Goal: Task Accomplishment & Management: Manage account settings

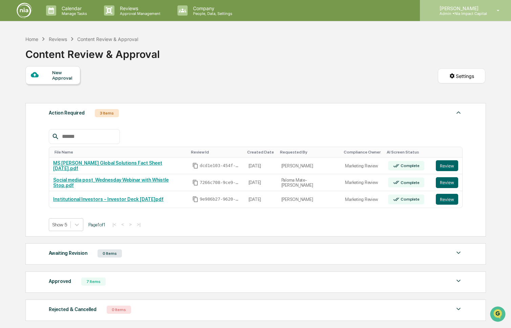
click at [460, 9] on p "[PERSON_NAME]" at bounding box center [460, 8] width 53 height 6
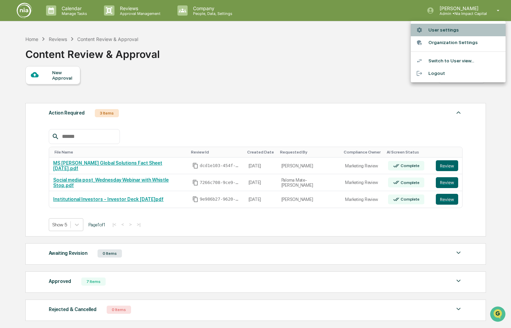
click at [456, 30] on li "User settings" at bounding box center [458, 30] width 95 height 13
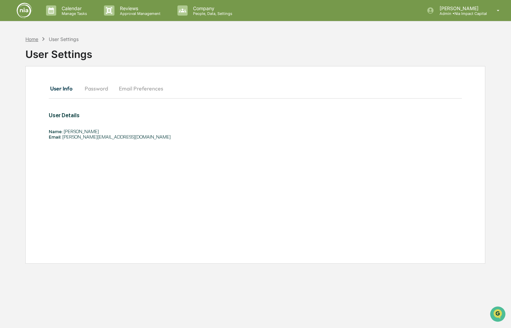
click at [32, 38] on div "Home" at bounding box center [31, 39] width 13 height 6
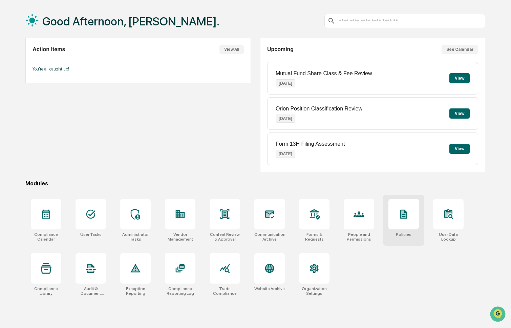
scroll to position [32, 0]
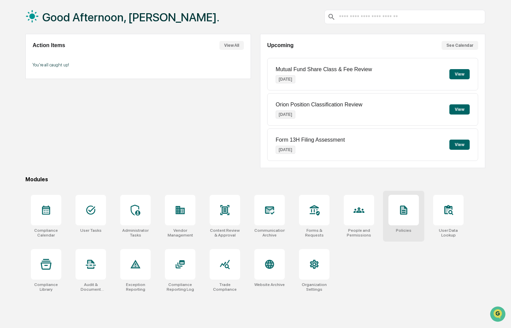
click at [401, 213] on icon at bounding box center [404, 210] width 7 height 9
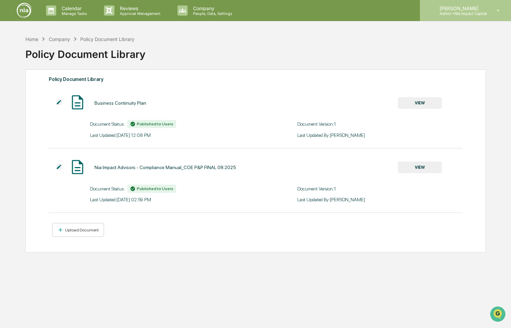
click at [478, 9] on p "[PERSON_NAME]" at bounding box center [460, 8] width 53 height 6
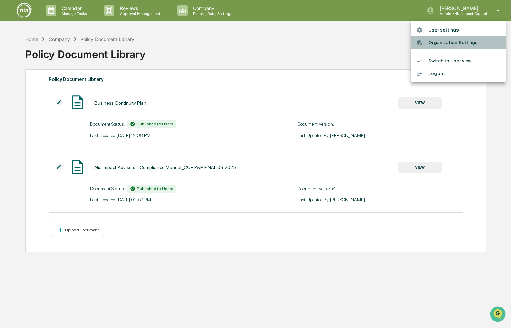
click at [463, 41] on li "Organization Settings" at bounding box center [458, 42] width 95 height 13
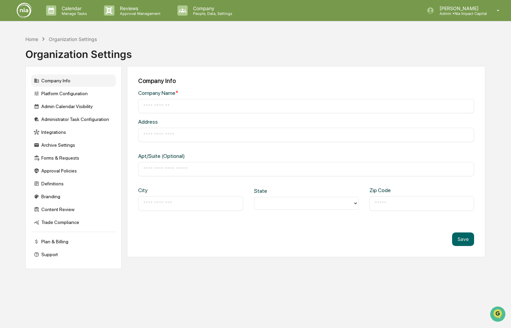
type input "**********"
type input "****"
type input "*******"
type input "*****"
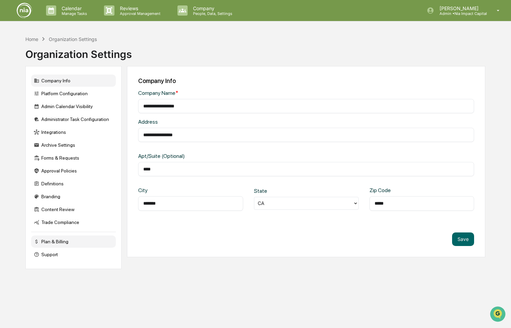
click at [66, 246] on div "Plan & Billing" at bounding box center [73, 242] width 85 height 12
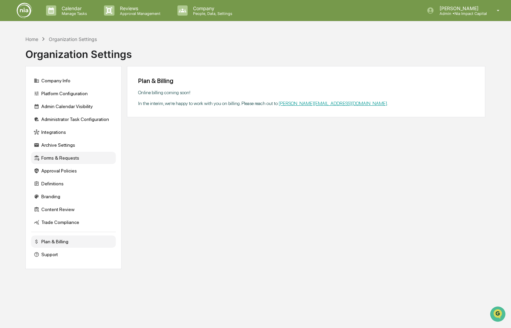
click at [59, 159] on div "Forms & Requests" at bounding box center [73, 158] width 85 height 12
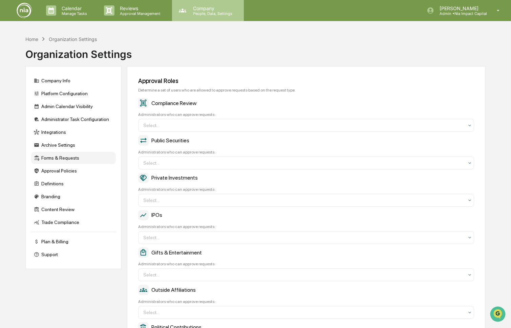
click at [196, 8] on p "Company" at bounding box center [212, 8] width 48 height 6
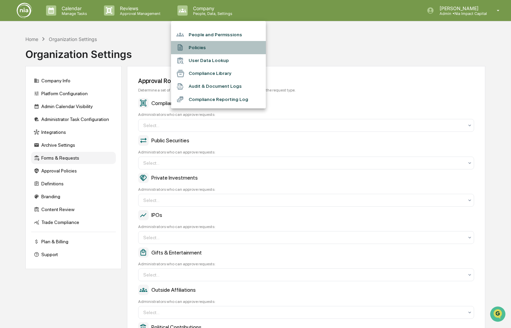
click at [201, 47] on li "Policies" at bounding box center [218, 47] width 95 height 13
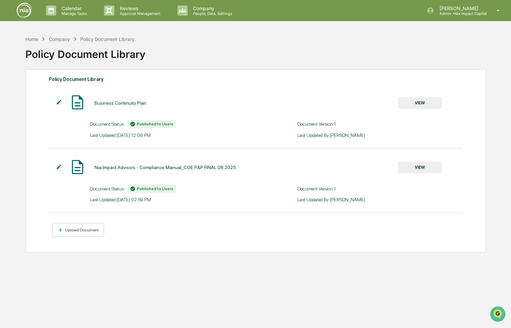
click at [25, 6] on img at bounding box center [24, 10] width 16 height 16
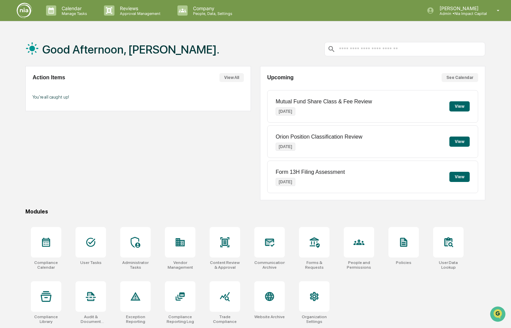
click at [378, 53] on div at bounding box center [405, 49] width 161 height 14
click at [377, 50] on input "text" at bounding box center [411, 49] width 144 height 6
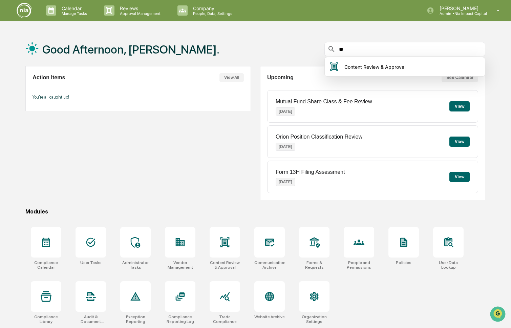
type input "*"
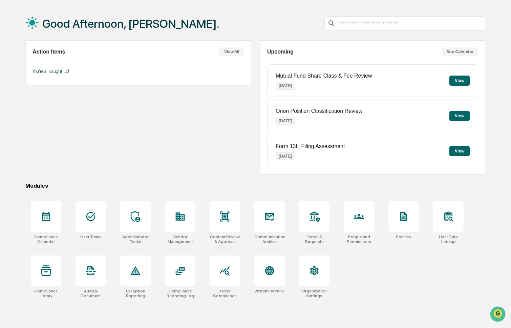
scroll to position [32, 0]
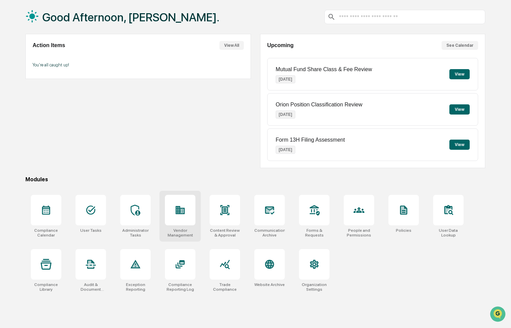
click at [182, 210] on icon at bounding box center [182, 211] width 4 height 4
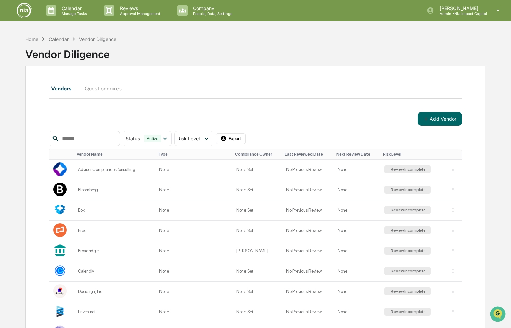
click at [99, 137] on input "text" at bounding box center [88, 138] width 58 height 9
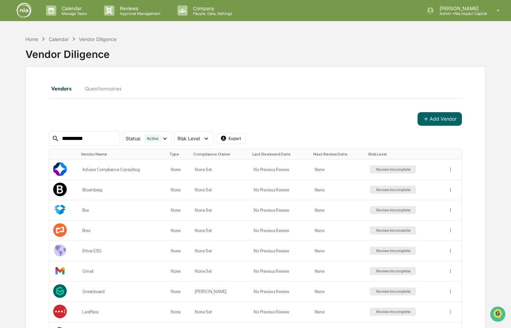
type input "**********"
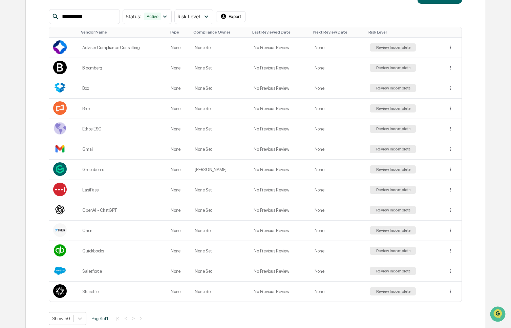
scroll to position [133, 0]
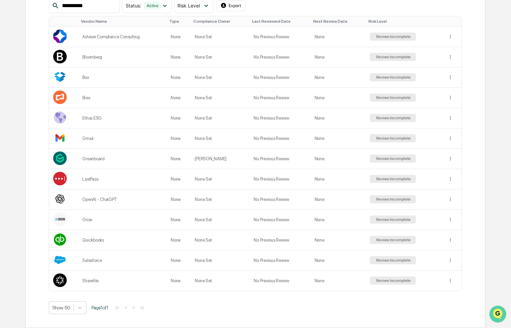
click at [496, 309] on img "Open customer support" at bounding box center [498, 314] width 17 height 14
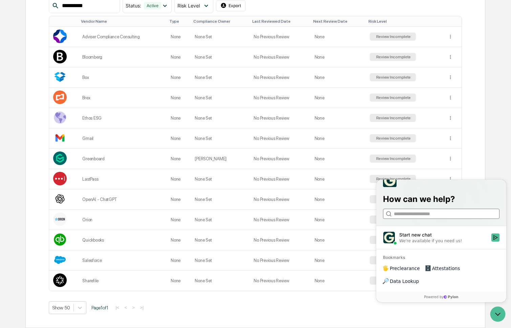
click at [430, 218] on input "search" at bounding box center [441, 213] width 94 height 7
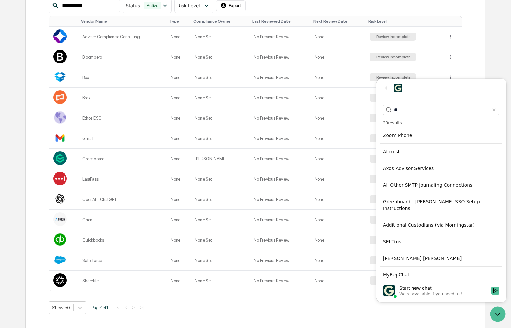
scroll to position [0, 0]
type input "*"
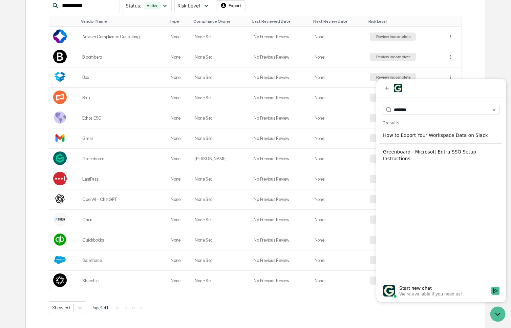
type input "*******"
click at [440, 288] on div "Start new chat" at bounding box center [444, 288] width 88 height 7
click at [492, 288] on button "Start new chat We're available if you need us!" at bounding box center [496, 291] width 8 height 8
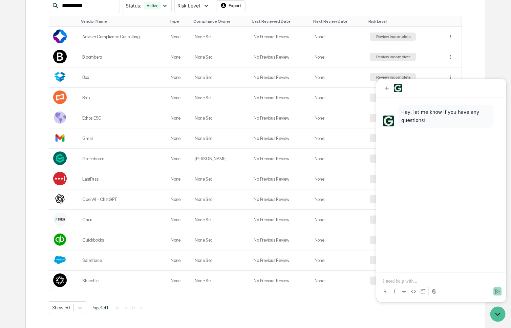
click at [428, 278] on p at bounding box center [441, 281] width 117 height 7
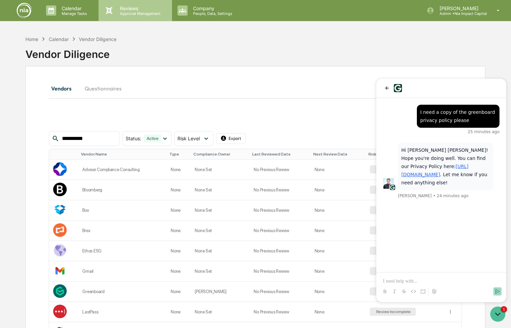
click at [136, 5] on p "Reviews" at bounding box center [139, 8] width 49 height 6
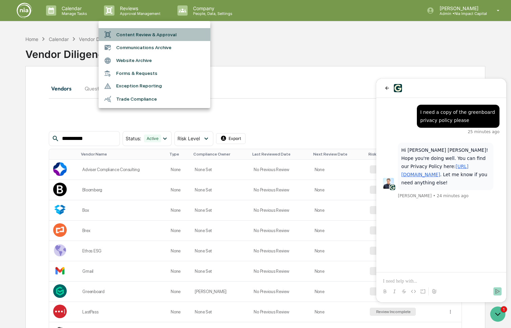
click at [161, 35] on li "Content Review & Approval" at bounding box center [155, 34] width 112 height 13
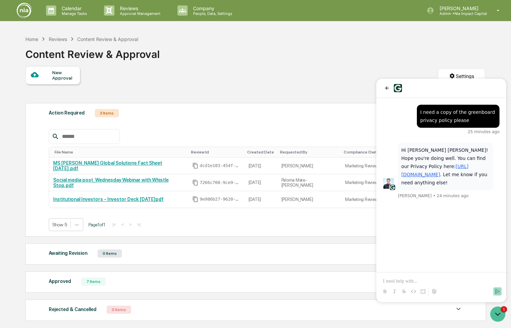
click at [341, 78] on div "New Approval Settings" at bounding box center [255, 83] width 460 height 34
click at [425, 283] on p at bounding box center [441, 281] width 117 height 7
click at [225, 37] on div "Home Reviews Content Review & Approval Content Review & Approval" at bounding box center [255, 49] width 460 height 34
click at [385, 88] on icon "back" at bounding box center [387, 87] width 5 height 5
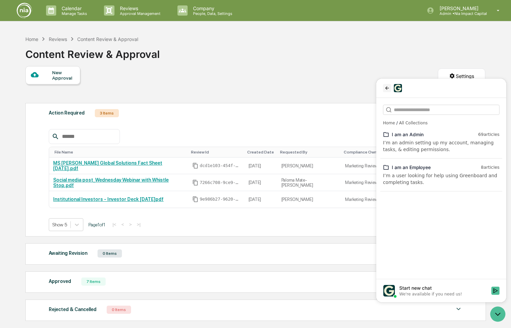
click at [388, 87] on icon "back" at bounding box center [387, 87] width 5 height 5
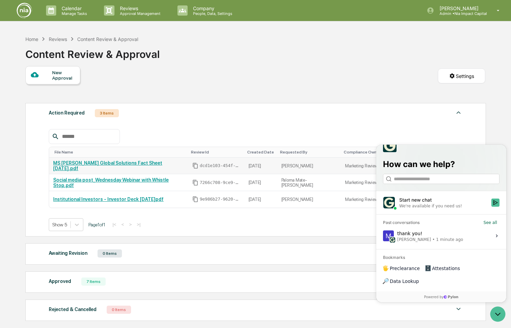
click at [129, 167] on link "MS [PERSON_NAME] Global Solutions Fact Sheet [DATE].pdf" at bounding box center [107, 165] width 109 height 11
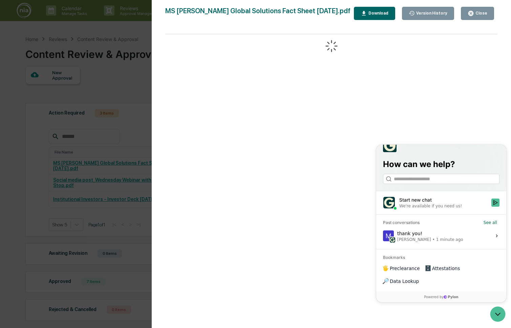
click at [482, 11] on div "Close" at bounding box center [480, 13] width 13 height 5
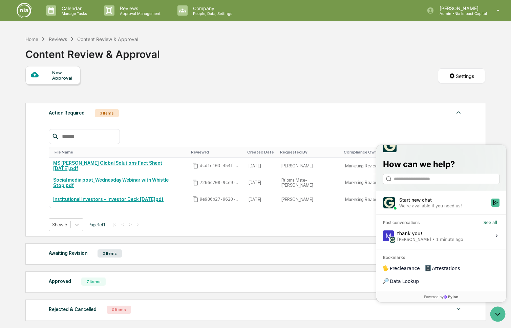
click at [433, 127] on div "File Name Review Id Created Date Requested By Compliance Owner AI Screen Status…" at bounding box center [256, 175] width 414 height 112
click at [498, 311] on icon "Open customer support" at bounding box center [498, 314] width 17 height 17
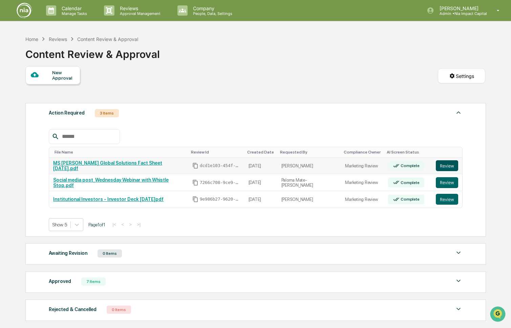
click at [448, 164] on button "Review" at bounding box center [447, 165] width 22 height 11
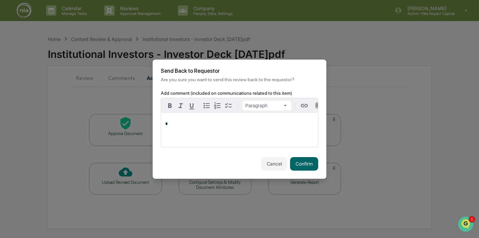
scroll to position [0, 7]
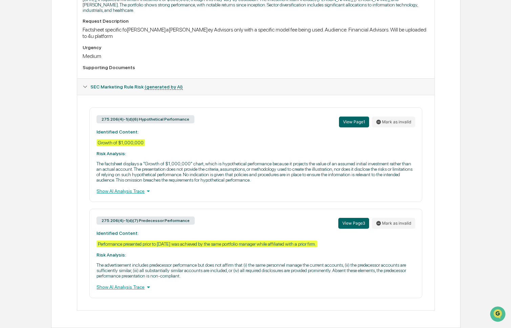
scroll to position [235, 0]
click at [143, 188] on div "Show AI Analysis Trace" at bounding box center [256, 190] width 319 height 7
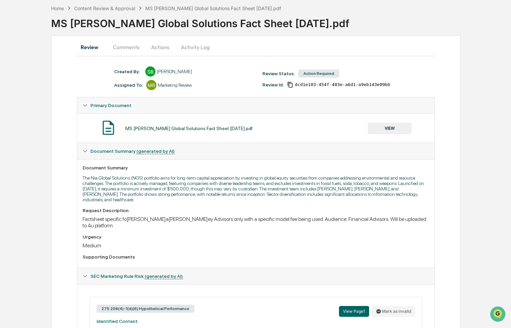
scroll to position [0, 0]
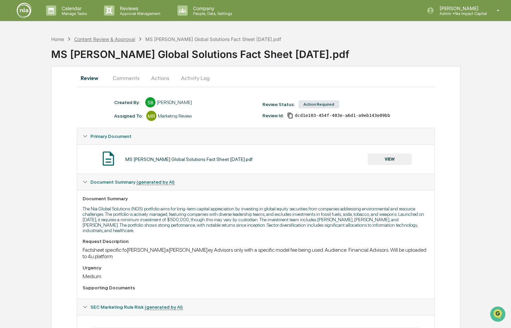
click at [105, 39] on div "Content Review & Approval" at bounding box center [104, 39] width 61 height 6
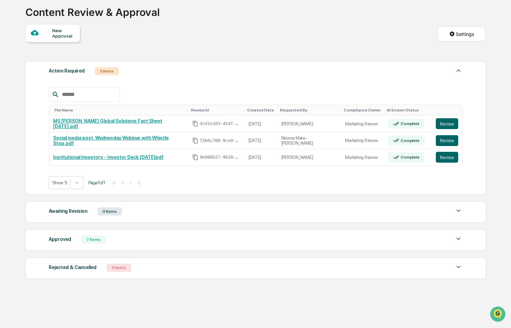
scroll to position [44, 0]
click at [92, 242] on div "7 Items" at bounding box center [93, 240] width 24 height 8
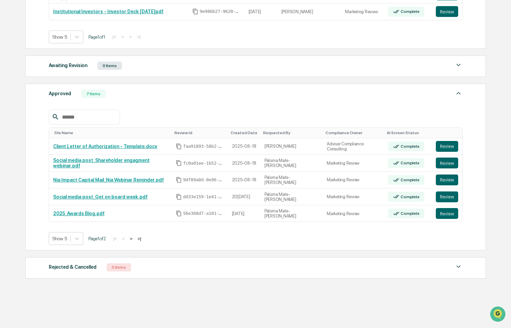
scroll to position [191, 0]
click at [78, 239] on icon at bounding box center [77, 239] width 4 height 2
click at [75, 269] on div "Show 10" at bounding box center [67, 268] width 36 height 11
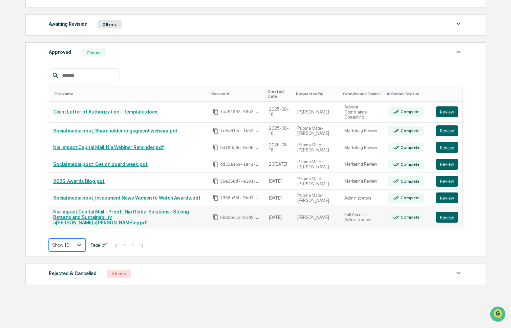
scroll to position [230, 0]
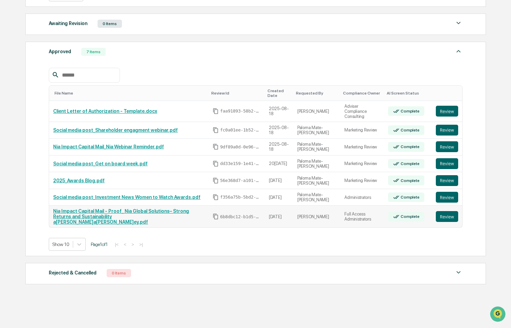
click at [151, 214] on link "Nia Impact Capital Mail - Proof_ Nia Global Solutions– Strong Returns and Susta…" at bounding box center [121, 216] width 136 height 16
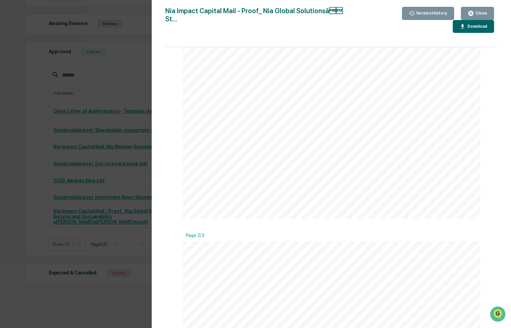
scroll to position [0, 0]
click at [482, 16] on div "Close" at bounding box center [480, 13] width 13 height 5
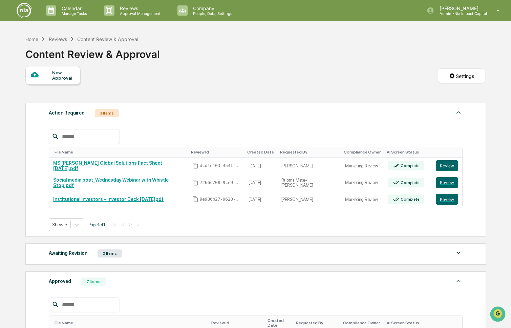
scroll to position [230, 0]
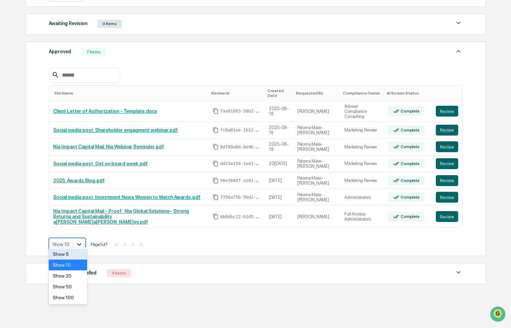
click at [82, 241] on icon at bounding box center [79, 244] width 7 height 7
click at [81, 244] on icon at bounding box center [79, 245] width 4 height 2
click at [149, 109] on link "Client Letter of Authorization - Template.docx" at bounding box center [105, 110] width 104 height 5
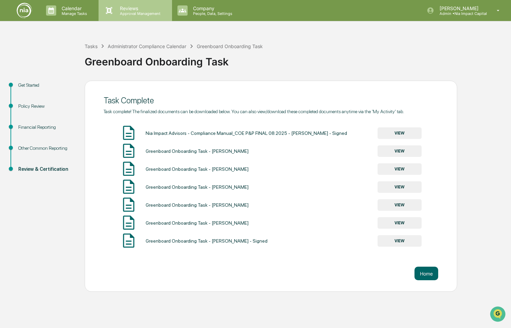
click at [129, 8] on p "Reviews" at bounding box center [139, 8] width 49 height 6
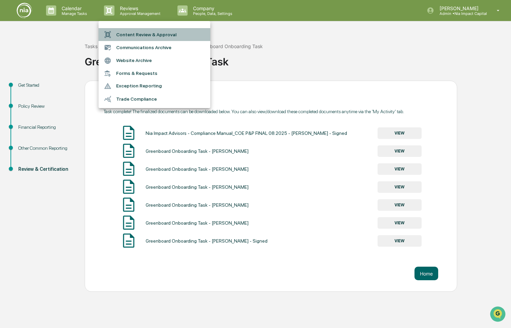
click at [123, 34] on li "Content Review & Approval" at bounding box center [155, 34] width 112 height 13
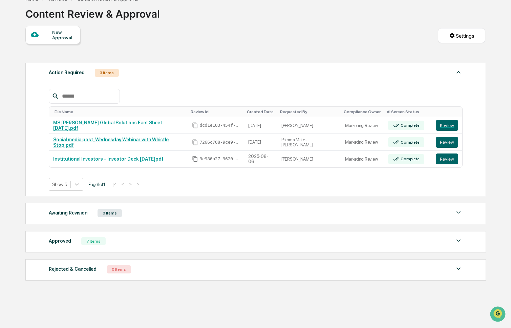
scroll to position [44, 0]
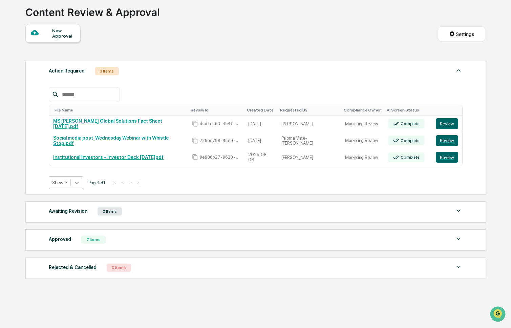
click at [77, 182] on icon at bounding box center [77, 182] width 7 height 7
click at [65, 208] on div "Show 10" at bounding box center [67, 210] width 36 height 11
click at [80, 179] on icon at bounding box center [79, 182] width 7 height 7
click at [65, 210] on div "Show 10" at bounding box center [68, 210] width 38 height 11
click at [94, 239] on div "7 Items" at bounding box center [93, 240] width 24 height 8
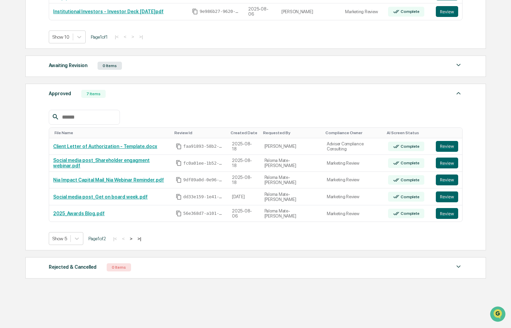
scroll to position [191, 0]
click at [79, 238] on icon at bounding box center [77, 238] width 7 height 7
click at [75, 263] on div "Show 10" at bounding box center [67, 268] width 36 height 11
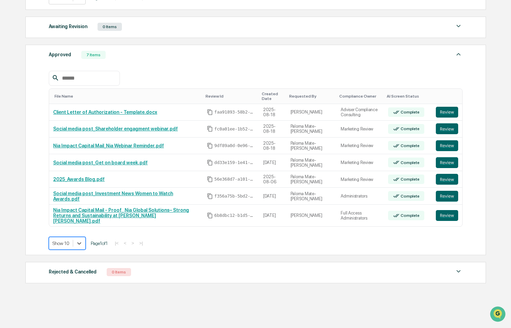
scroll to position [230, 0]
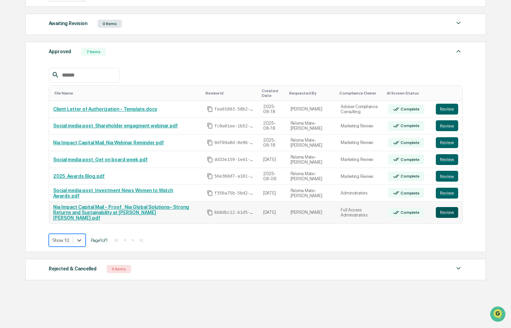
click at [448, 213] on button "Review" at bounding box center [447, 212] width 22 height 11
click at [171, 194] on link "Social media post_Investment News Women to Watch Awards.pdf" at bounding box center [113, 193] width 120 height 11
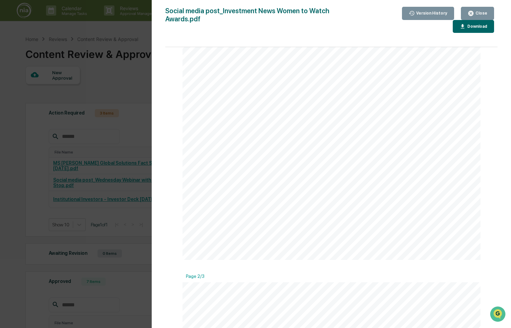
scroll to position [0, 0]
click at [474, 14] on icon "button" at bounding box center [471, 13] width 5 height 5
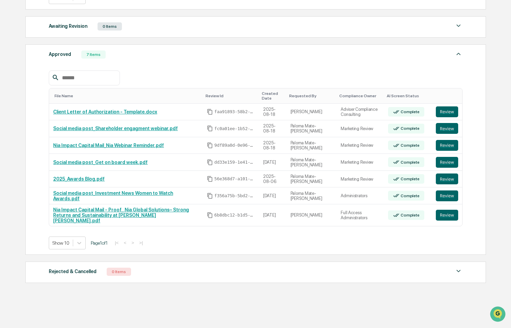
scroll to position [230, 0]
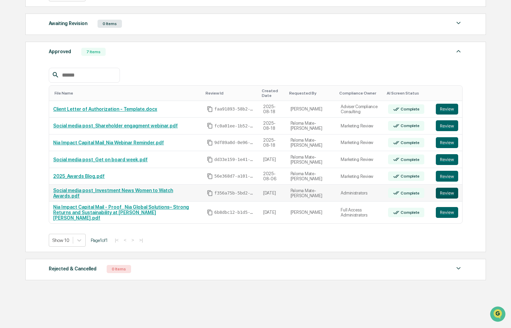
click at [449, 197] on button "Review" at bounding box center [447, 193] width 22 height 11
click at [448, 178] on button "Review" at bounding box center [447, 176] width 22 height 11
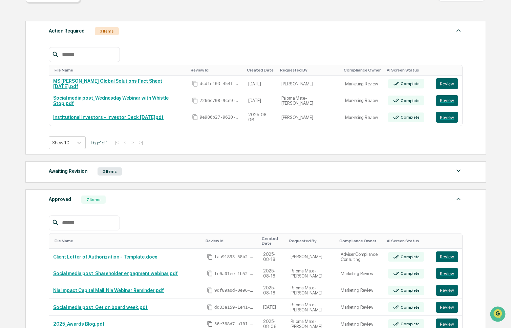
scroll to position [0, 0]
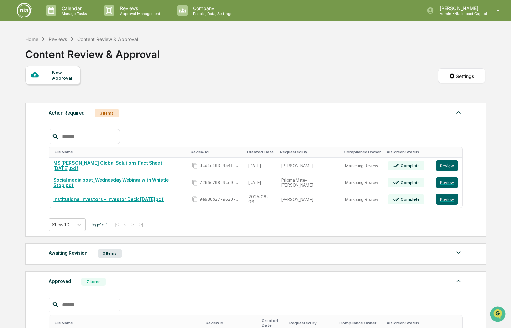
click at [25, 8] on img at bounding box center [24, 10] width 16 height 16
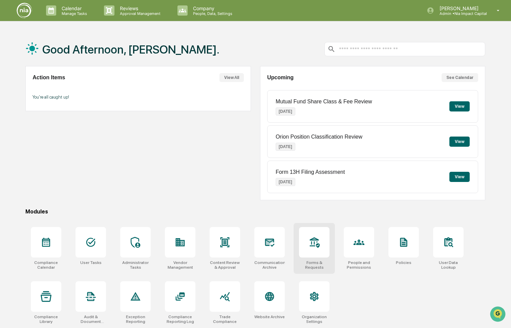
scroll to position [32, 0]
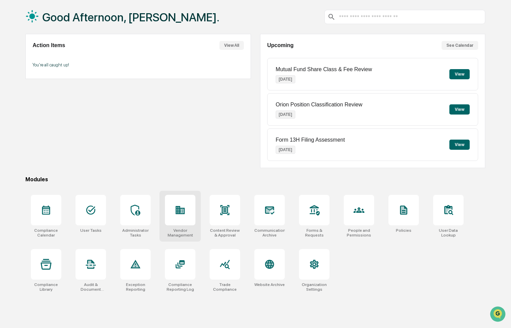
click at [181, 208] on icon at bounding box center [180, 210] width 9 height 8
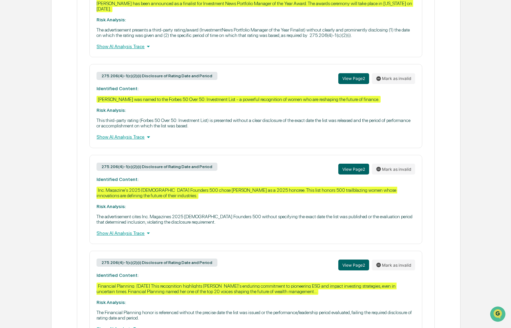
scroll to position [364, 0]
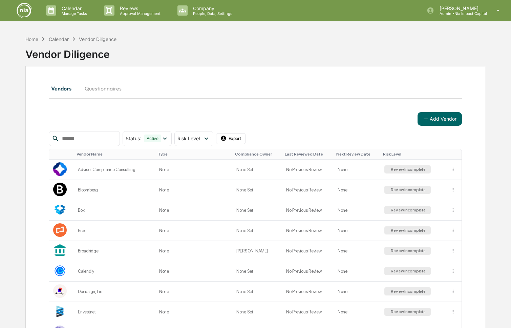
click at [98, 144] on div at bounding box center [84, 138] width 71 height 15
click at [95, 139] on input "text" at bounding box center [88, 138] width 58 height 9
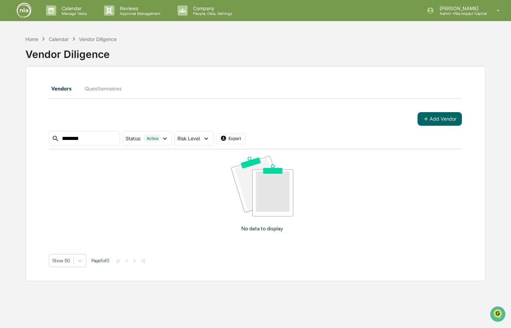
type input "********"
click at [431, 120] on button "Add Vendor" at bounding box center [440, 119] width 44 height 14
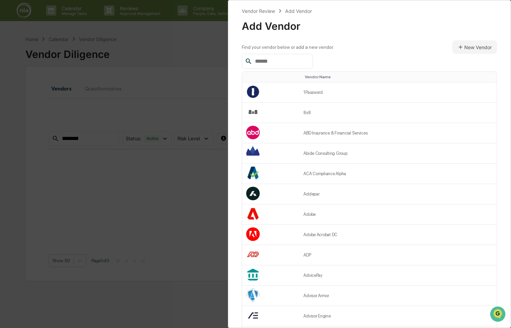
click at [291, 62] on input "text" at bounding box center [281, 61] width 58 height 9
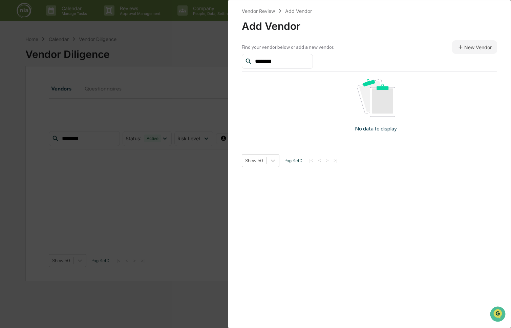
drag, startPoint x: 281, startPoint y: 61, endPoint x: 250, endPoint y: 61, distance: 31.5
click at [250, 61] on div "********" at bounding box center [277, 61] width 71 height 15
type input "*****"
click at [464, 47] on button "New Vendor" at bounding box center [474, 47] width 45 height 14
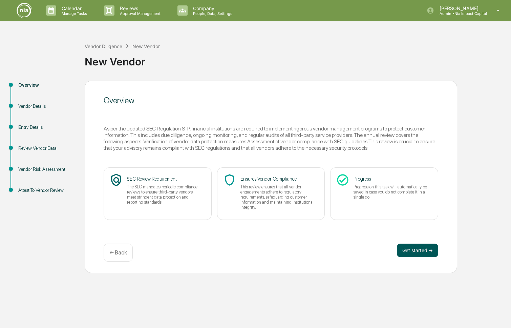
click at [415, 250] on button "Get started ➔" at bounding box center [417, 251] width 41 height 14
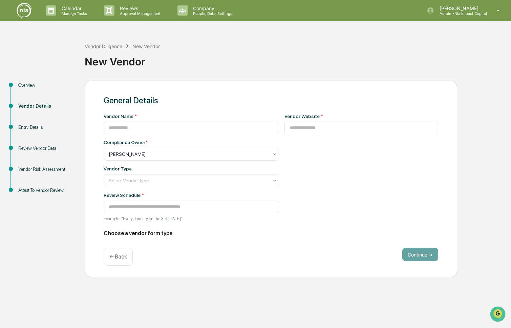
type input "**********"
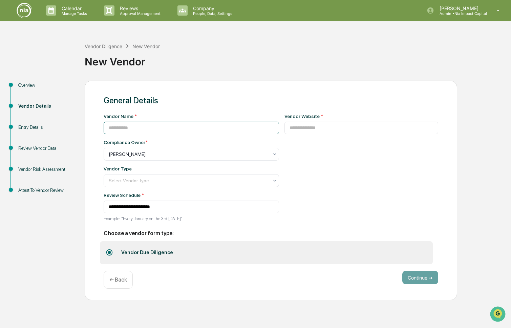
click at [216, 126] on input at bounding box center [192, 128] width 176 height 13
type input "********"
click at [231, 158] on div at bounding box center [189, 154] width 160 height 7
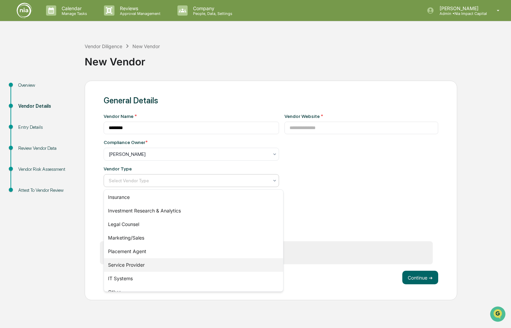
scroll to position [77, 0]
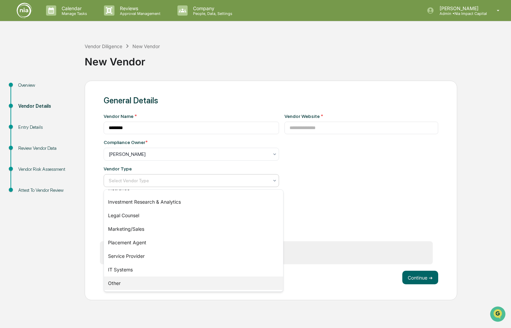
click at [186, 281] on div "Other" at bounding box center [193, 284] width 179 height 14
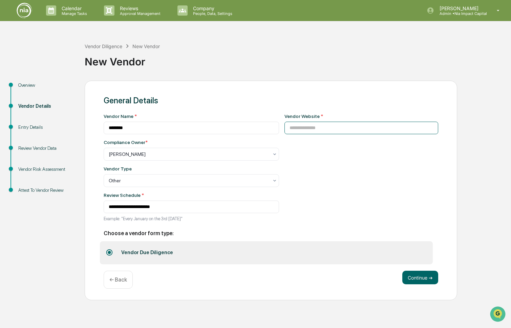
click at [351, 128] on input at bounding box center [362, 128] width 154 height 13
click at [385, 131] on input at bounding box center [362, 128] width 154 height 13
paste input "**********"
type input "**********"
click at [424, 277] on button "Continue ➔" at bounding box center [421, 278] width 36 height 14
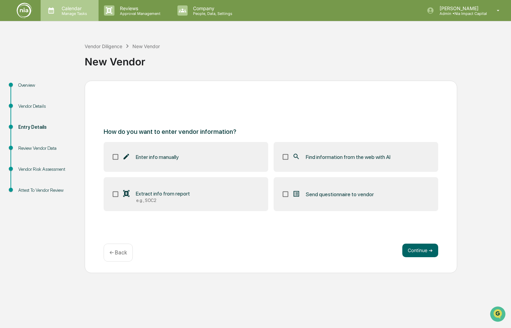
click at [72, 10] on p "Calendar" at bounding box center [73, 8] width 34 height 6
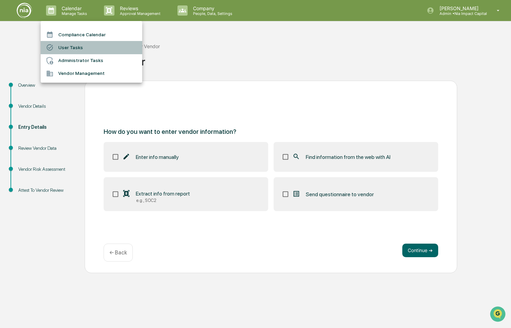
click at [72, 46] on li "User Tasks" at bounding box center [92, 47] width 102 height 13
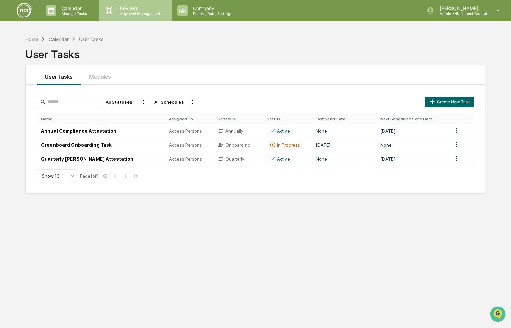
click at [122, 6] on p "Reviews" at bounding box center [139, 8] width 49 height 6
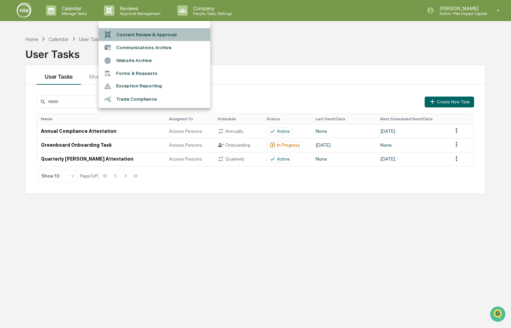
click at [151, 35] on li "Content Review & Approval" at bounding box center [155, 34] width 112 height 13
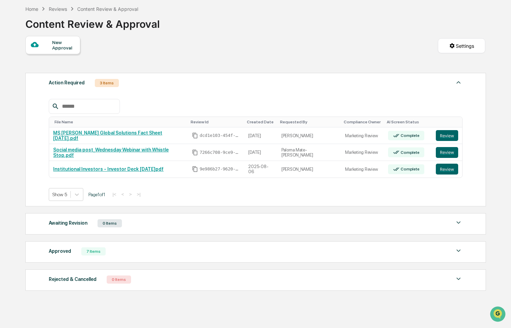
scroll to position [44, 0]
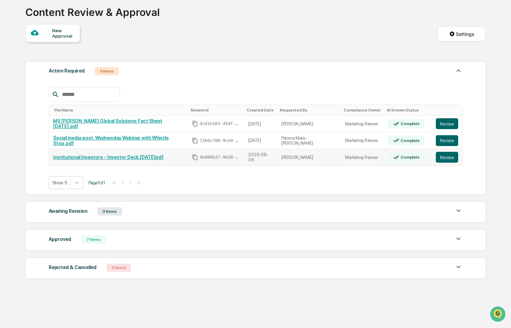
click at [142, 158] on link "Institutional Investors - Investor Deck [DATE]pdf" at bounding box center [108, 157] width 110 height 5
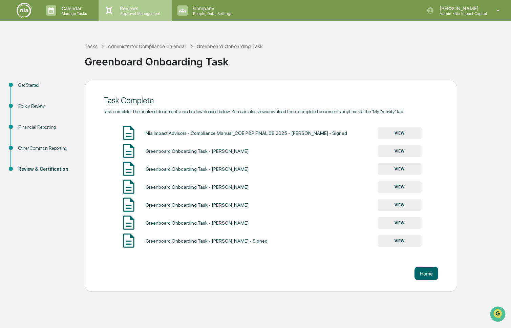
click at [134, 9] on p "Reviews" at bounding box center [139, 8] width 49 height 6
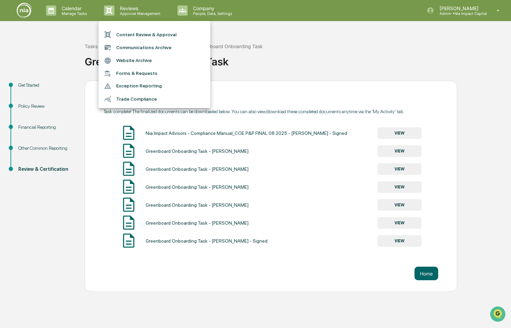
click at [151, 34] on li "Content Review & Approval" at bounding box center [155, 34] width 112 height 13
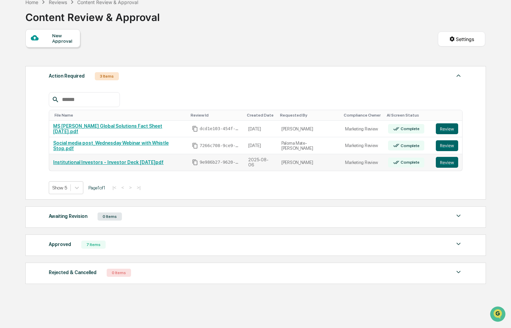
scroll to position [44, 0]
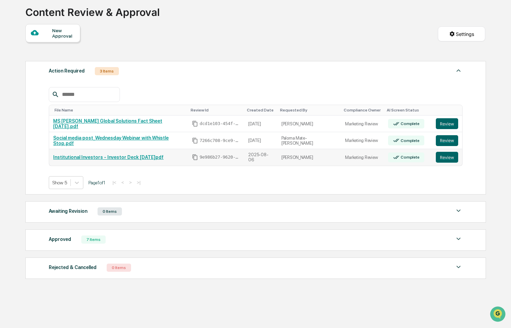
click at [130, 158] on link "Institutional Investors - Investor Deck [DATE]pdf" at bounding box center [108, 157] width 110 height 5
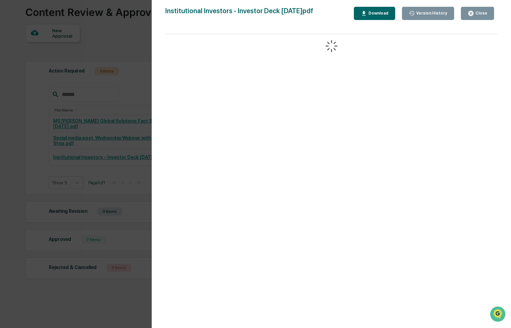
click at [477, 13] on div "Close" at bounding box center [480, 13] width 13 height 5
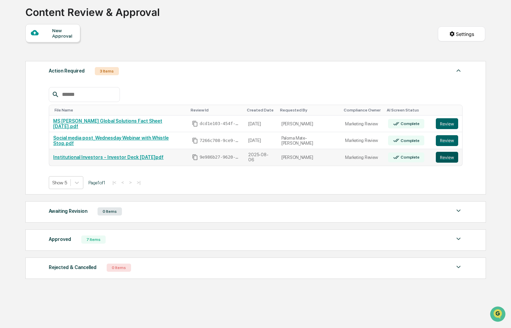
click at [447, 158] on button "Review" at bounding box center [447, 157] width 22 height 11
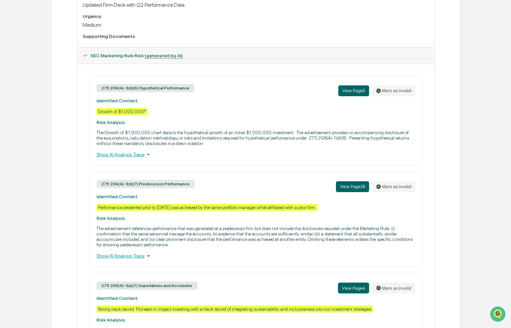
scroll to position [229, 0]
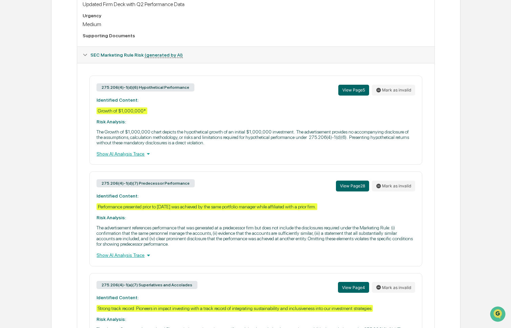
click at [140, 158] on div "Show AI Analysis Trace" at bounding box center [256, 153] width 319 height 7
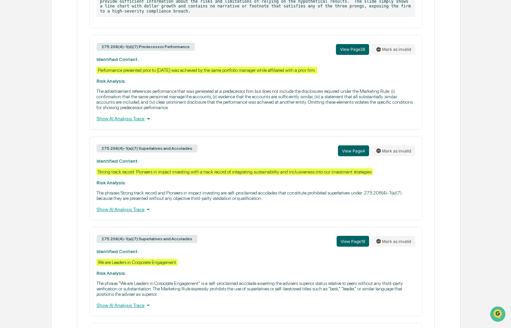
scroll to position [409, 0]
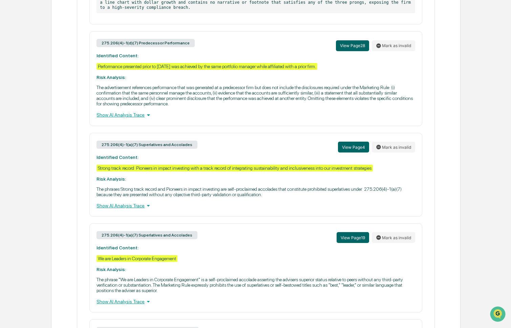
click at [140, 119] on div "Show AI Analysis Trace" at bounding box center [256, 114] width 319 height 7
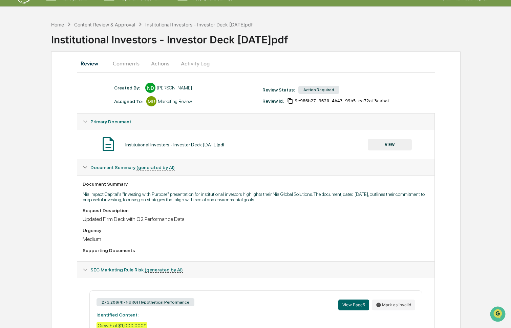
scroll to position [0, 0]
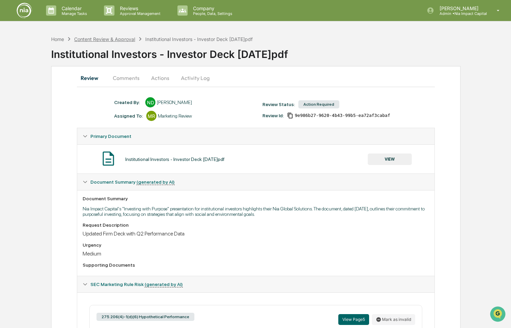
click at [115, 42] on div "Content Review & Approval" at bounding box center [104, 39] width 61 height 6
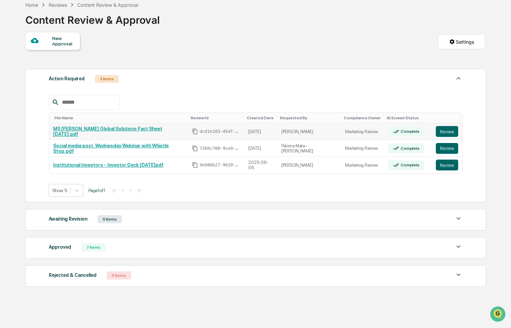
scroll to position [36, 0]
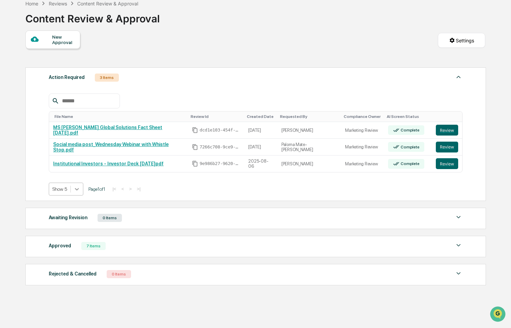
click at [79, 189] on icon at bounding box center [77, 189] width 7 height 7
click at [72, 220] on div "Show 10" at bounding box center [67, 217] width 36 height 11
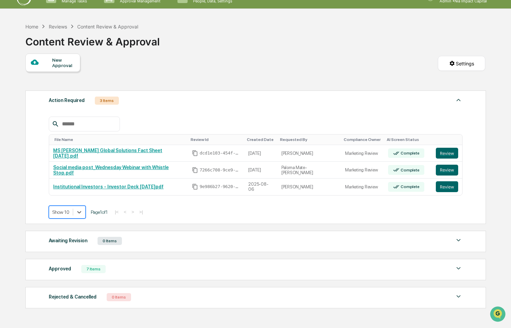
scroll to position [0, 0]
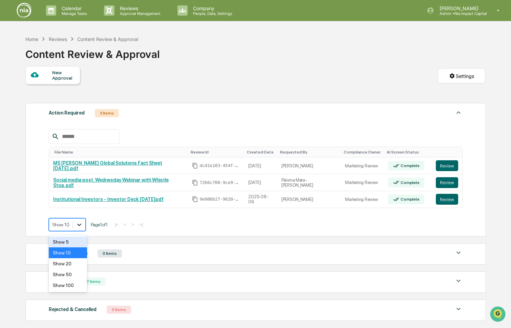
click at [80, 226] on icon at bounding box center [79, 225] width 4 height 2
click at [73, 265] on div "Show 20" at bounding box center [68, 263] width 38 height 11
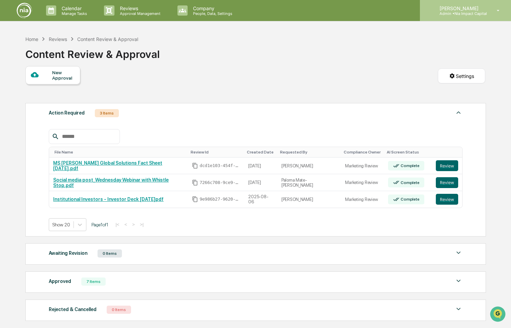
click at [460, 12] on p "Admin • Nia Impact Capital" at bounding box center [460, 13] width 53 height 5
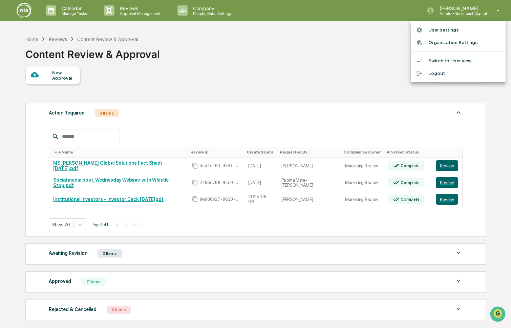
click at [129, 11] on div at bounding box center [255, 164] width 511 height 328
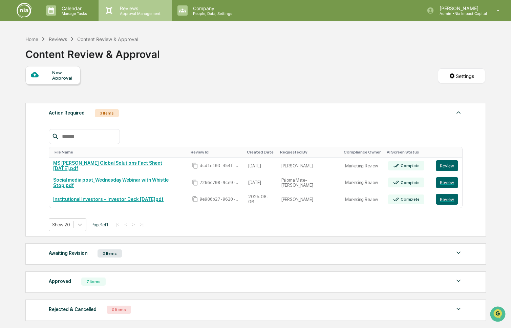
click at [130, 16] on p "Approval Management" at bounding box center [139, 13] width 49 height 5
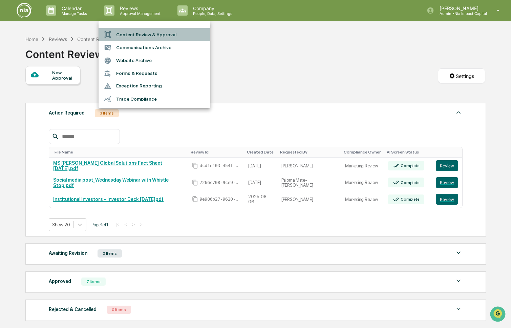
click at [133, 33] on li "Content Review & Approval" at bounding box center [155, 34] width 112 height 13
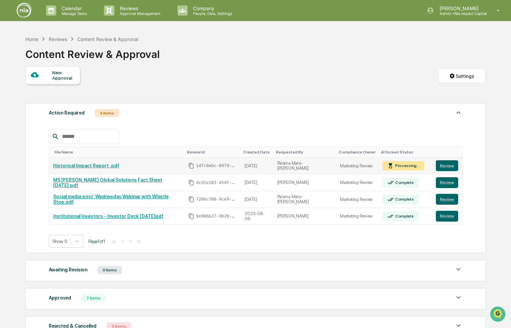
click at [98, 167] on link "Historical Impact Report .pdf" at bounding box center [86, 165] width 66 height 5
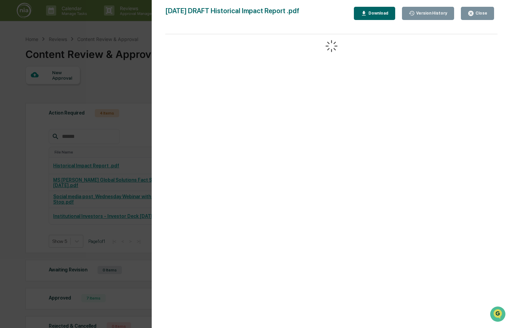
click at [479, 12] on div "Close" at bounding box center [480, 13] width 13 height 5
click at [473, 14] on icon "button" at bounding box center [471, 13] width 5 height 5
click at [472, 14] on icon "button" at bounding box center [471, 13] width 6 height 6
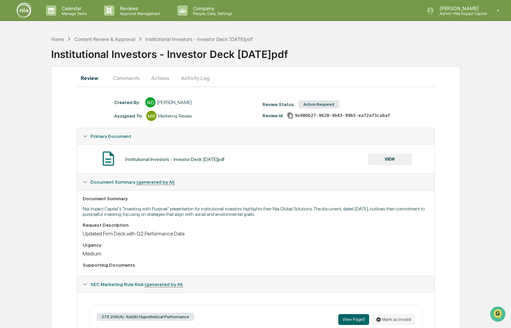
click at [393, 158] on button "VIEW" at bounding box center [390, 160] width 44 height 12
click at [221, 159] on div "Institutional Investors - Investor Deck [DATE]pdf" at bounding box center [174, 159] width 99 height 5
click at [391, 157] on button "VIEW" at bounding box center [390, 160] width 44 height 12
